Goal: Entertainment & Leisure: Consume media (video, audio)

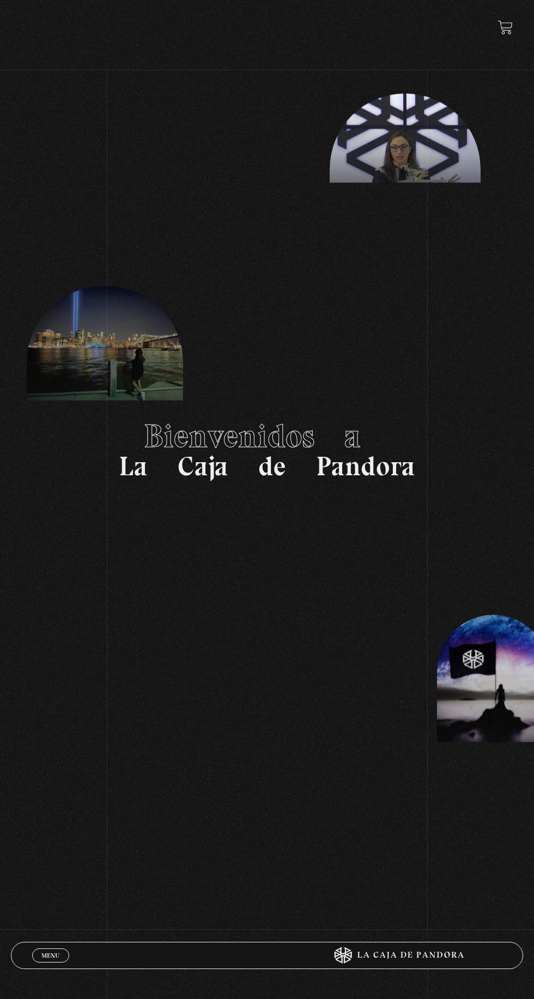
click at [53, 962] on span "Cerrar" at bounding box center [51, 966] width 26 height 8
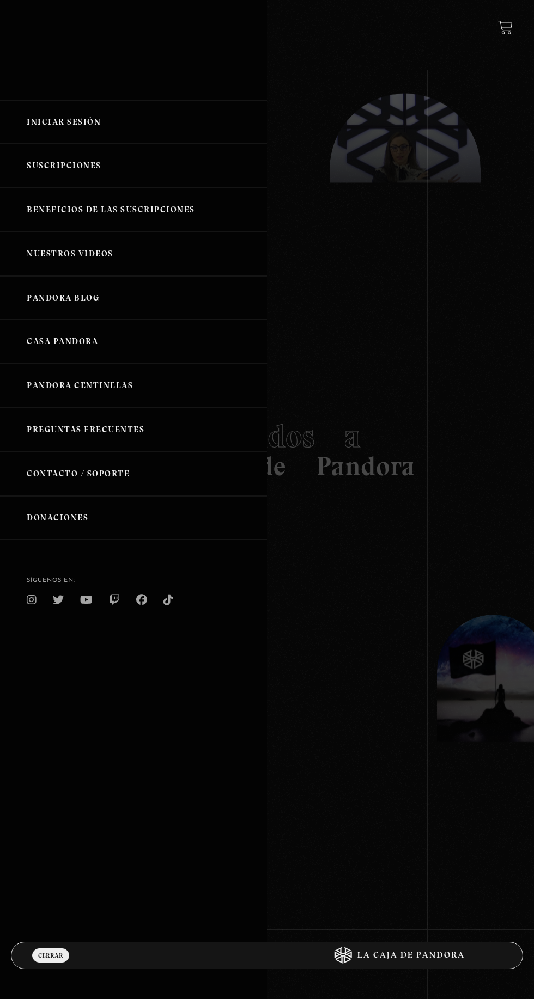
click at [53, 130] on link "Iniciar Sesión" at bounding box center [133, 122] width 267 height 44
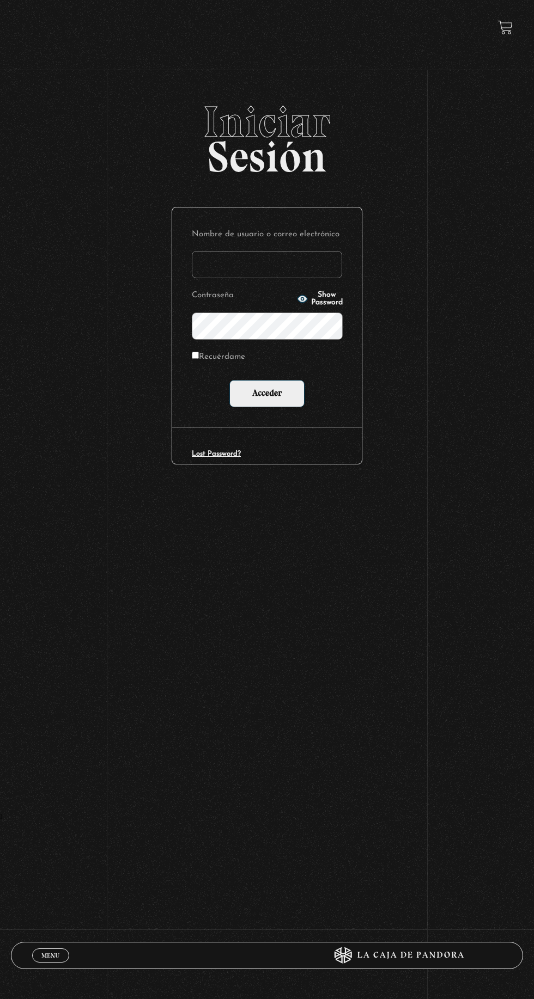
click at [241, 270] on input "Nombre de usuario o correo electrónico" at bounding box center [267, 264] width 150 height 27
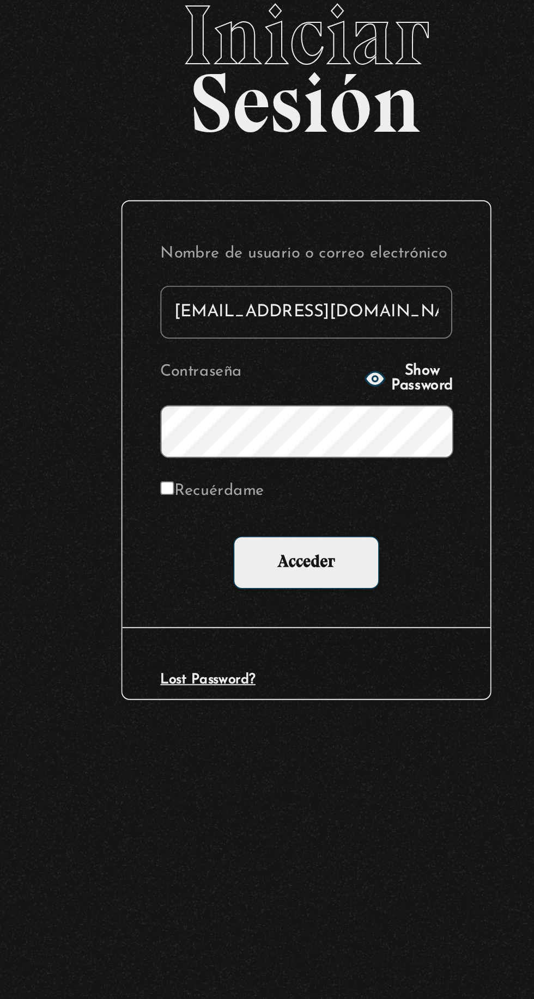
type input "eve12cb@hotmail.com"
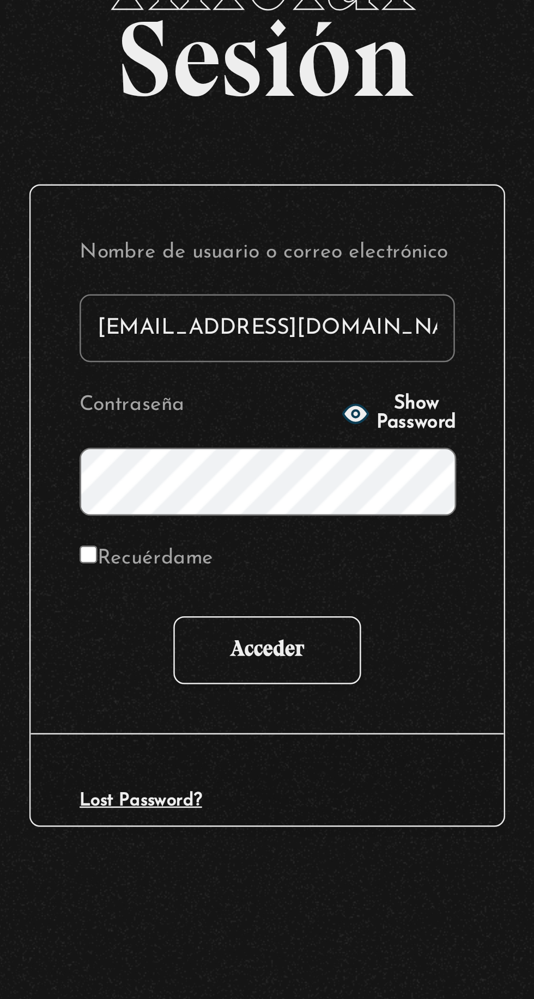
click at [248, 401] on input "Acceder" at bounding box center [266, 393] width 75 height 27
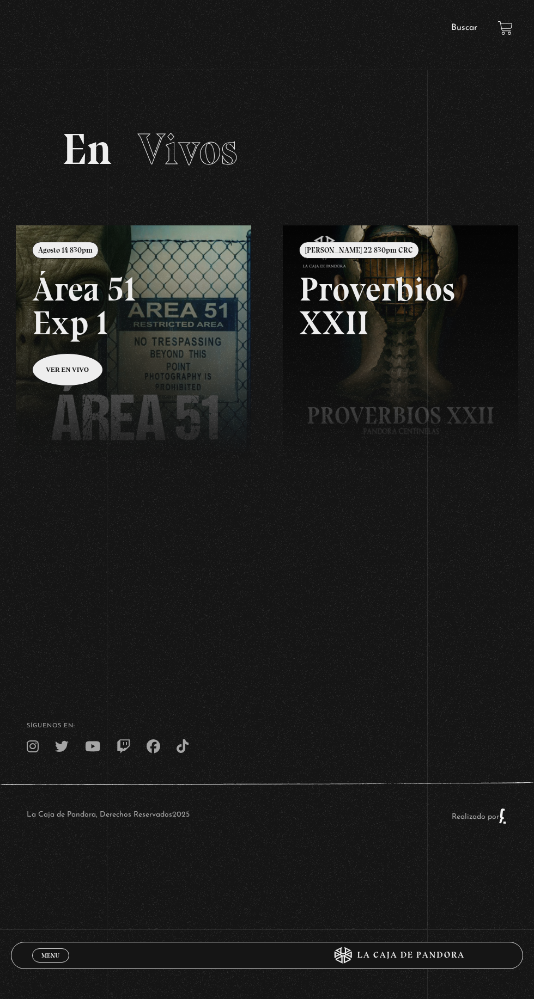
click at [104, 322] on link at bounding box center [283, 724] width 534 height 999
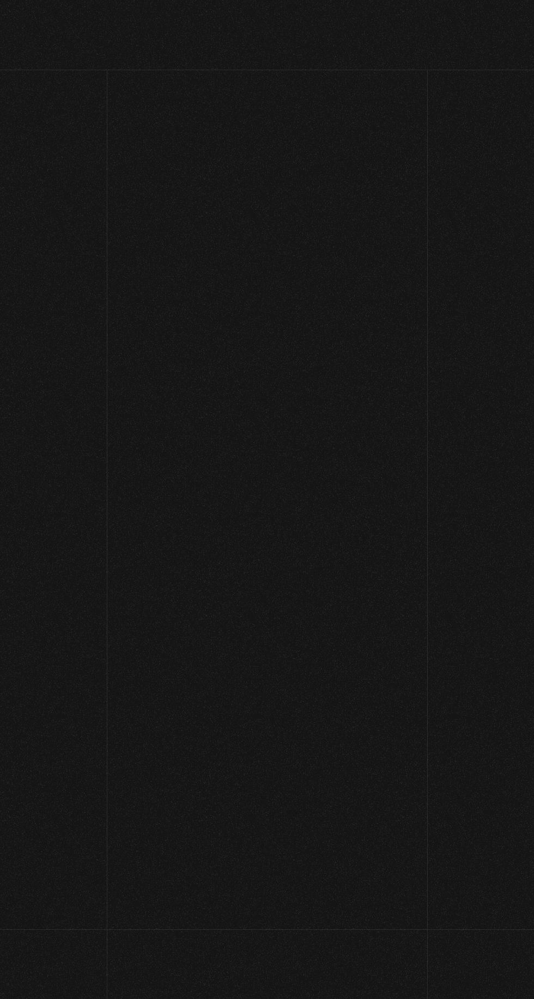
click at [248, 436] on iframe at bounding box center [266, 427] width 266 height 150
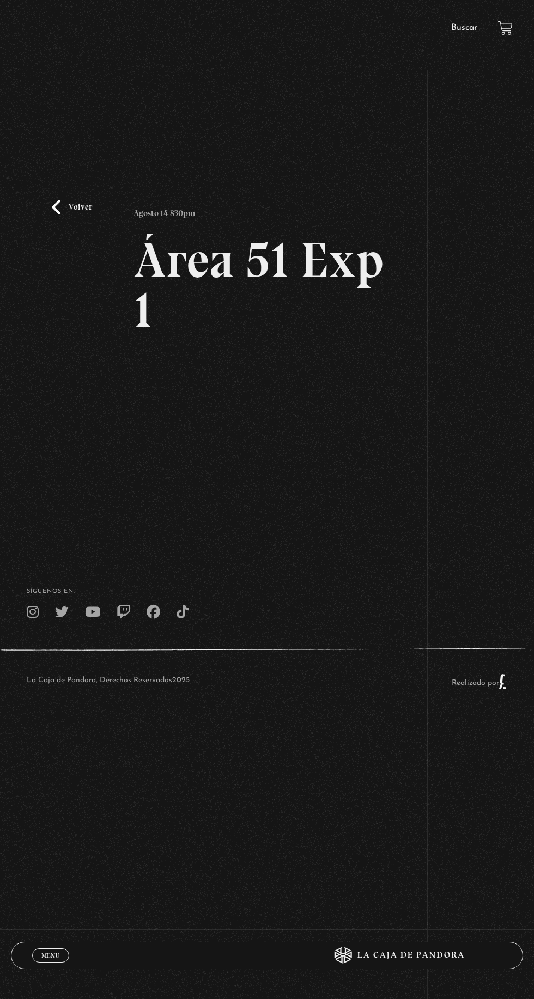
click at [500, 953] on icon at bounding box center [394, 955] width 213 height 16
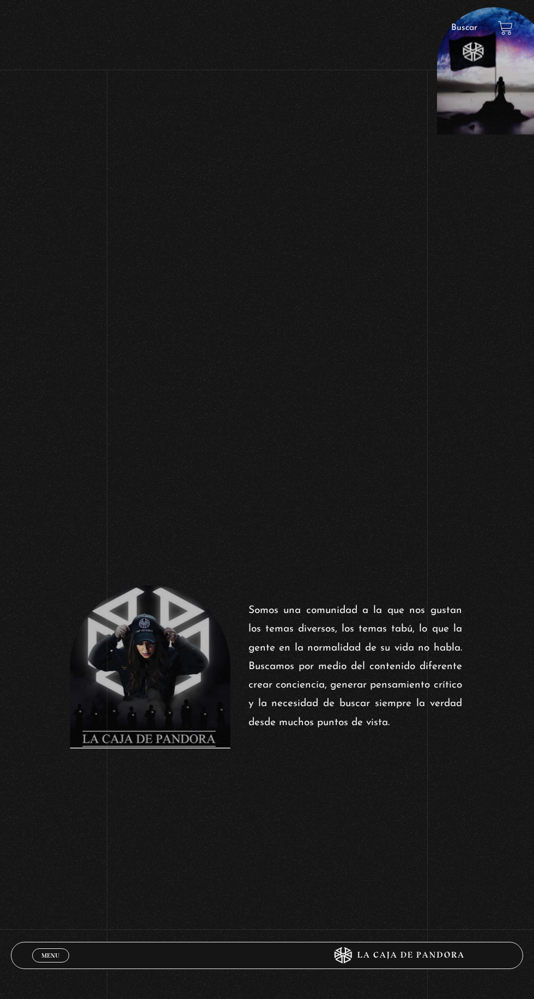
scroll to position [535, 0]
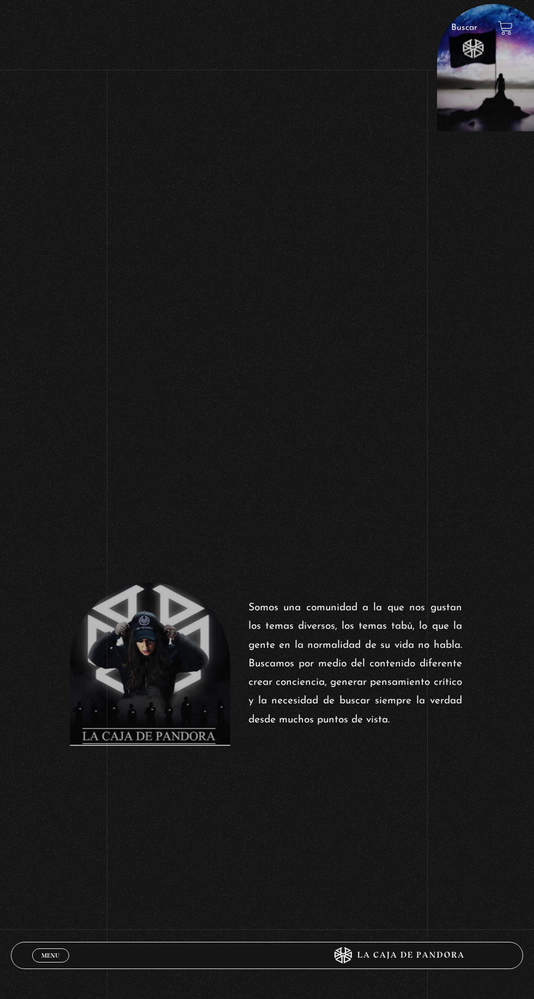
click at [50, 969] on div "Menu Cerrar" at bounding box center [160, 956] width 256 height 26
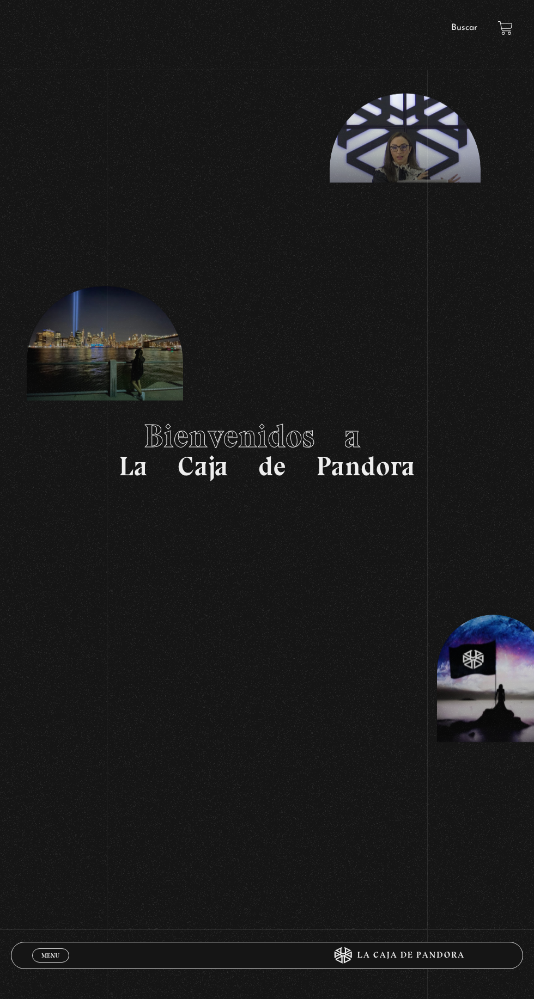
click at [59, 952] on span "Menu" at bounding box center [50, 955] width 18 height 7
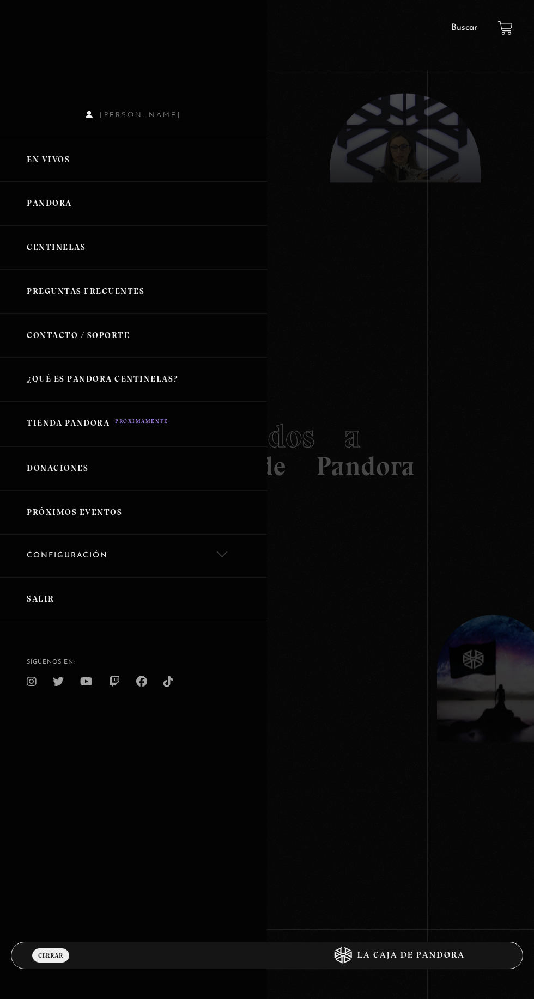
click at [46, 205] on link "Pandora" at bounding box center [133, 203] width 267 height 44
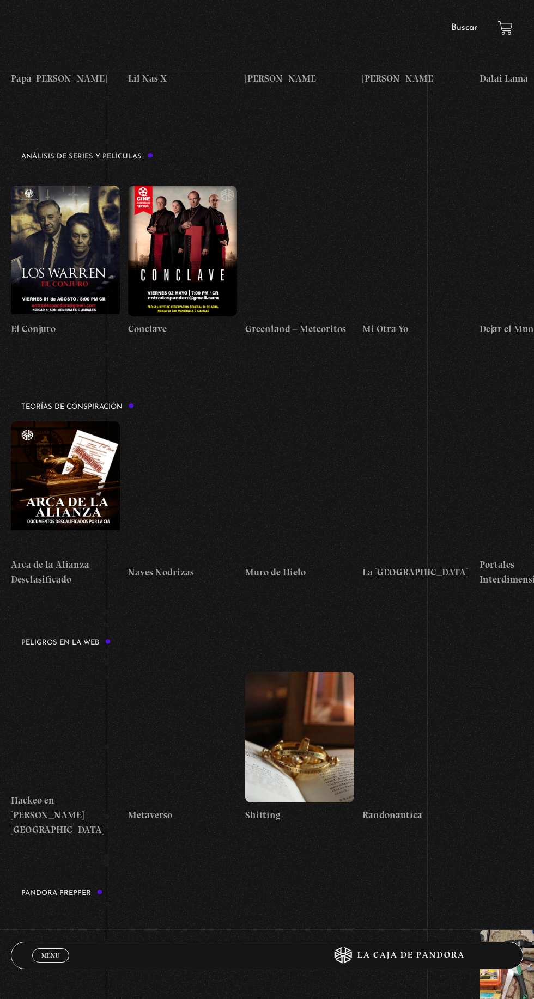
scroll to position [1628, 0]
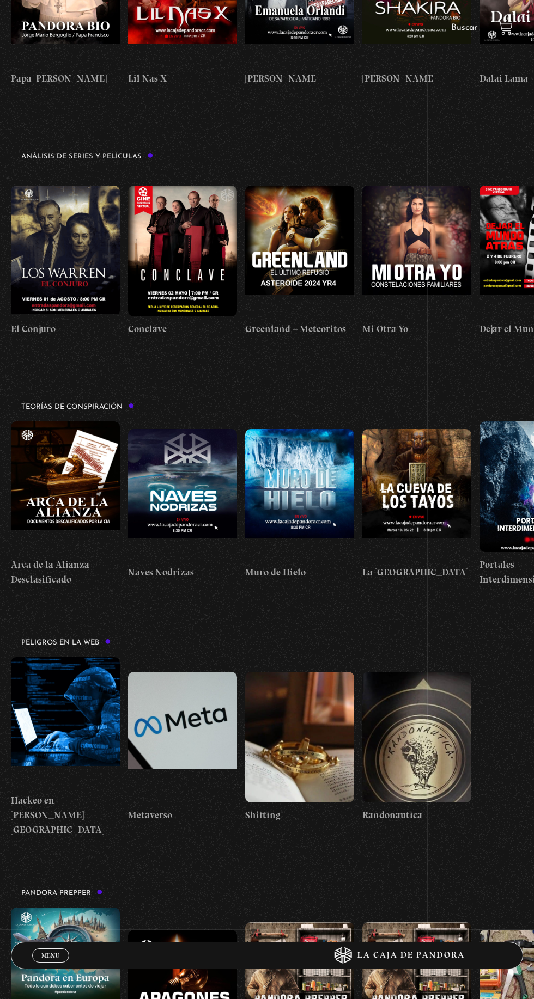
click at [38, 963] on link "Menu Cerrar" at bounding box center [50, 956] width 37 height 14
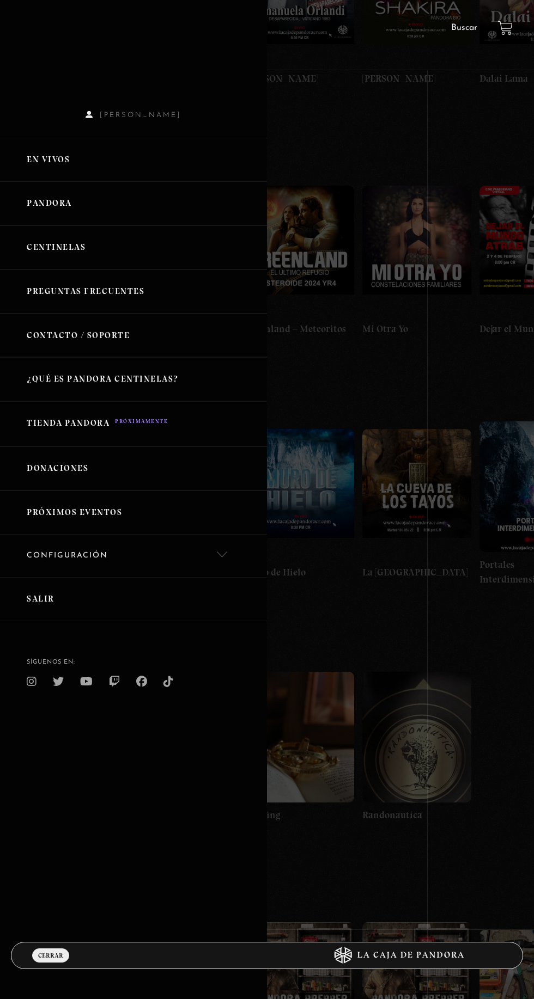
click at [33, 160] on link "En vivos" at bounding box center [133, 160] width 267 height 44
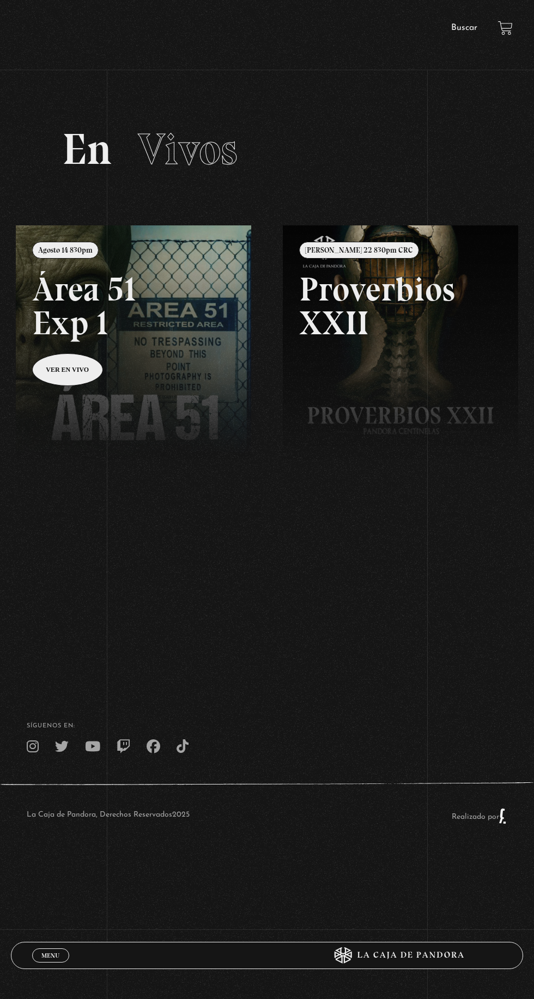
click at [162, 342] on link at bounding box center [283, 724] width 534 height 999
